Goal: Book appointment/travel/reservation

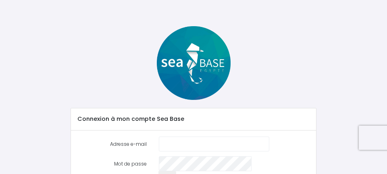
scroll to position [64, 0]
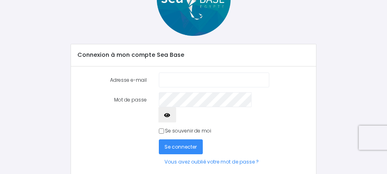
click at [187, 80] on input "Adresse e-mail" at bounding box center [214, 80] width 110 height 15
type input "jerome.bonier@orange.fr"
click at [163, 129] on input "Se souvenir de moi" at bounding box center [161, 131] width 5 height 5
checkbox input "true"
click at [183, 139] on button "Se connecter" at bounding box center [181, 146] width 44 height 15
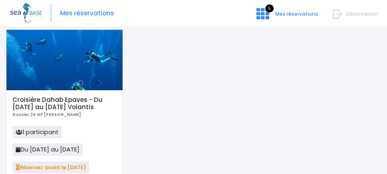
scroll to position [44, 0]
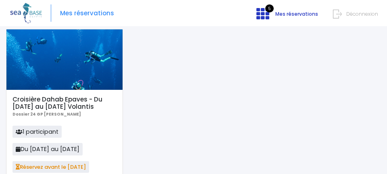
click at [265, 18] on icon at bounding box center [262, 13] width 13 height 13
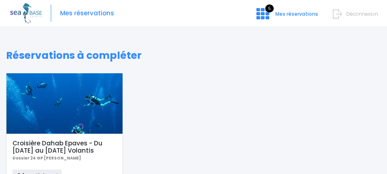
click at [81, 125] on div at bounding box center [64, 103] width 116 height 60
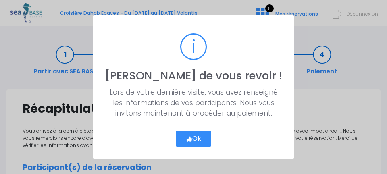
click at [197, 139] on button "Ok" at bounding box center [194, 139] width 36 height 16
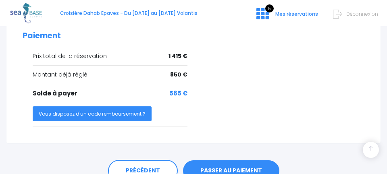
scroll to position [386, 0]
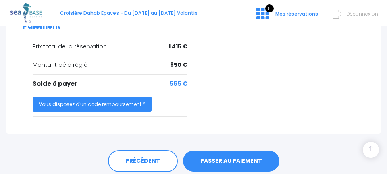
click at [232, 151] on link "PASSER AU PAIEMENT" at bounding box center [231, 161] width 96 height 21
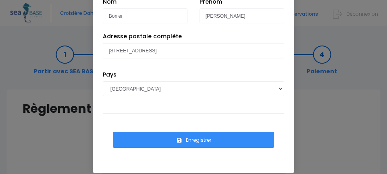
scroll to position [52, 0]
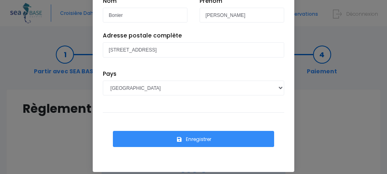
click at [207, 139] on button "Enregistrer" at bounding box center [193, 139] width 161 height 16
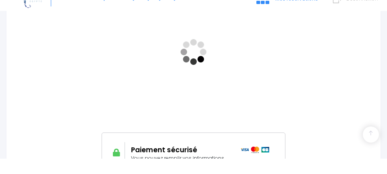
scroll to position [199, 0]
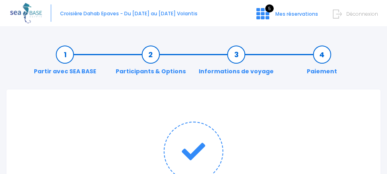
click at [357, 17] on span "Déconnexion" at bounding box center [362, 13] width 32 height 7
